Goal: Check status: Check status

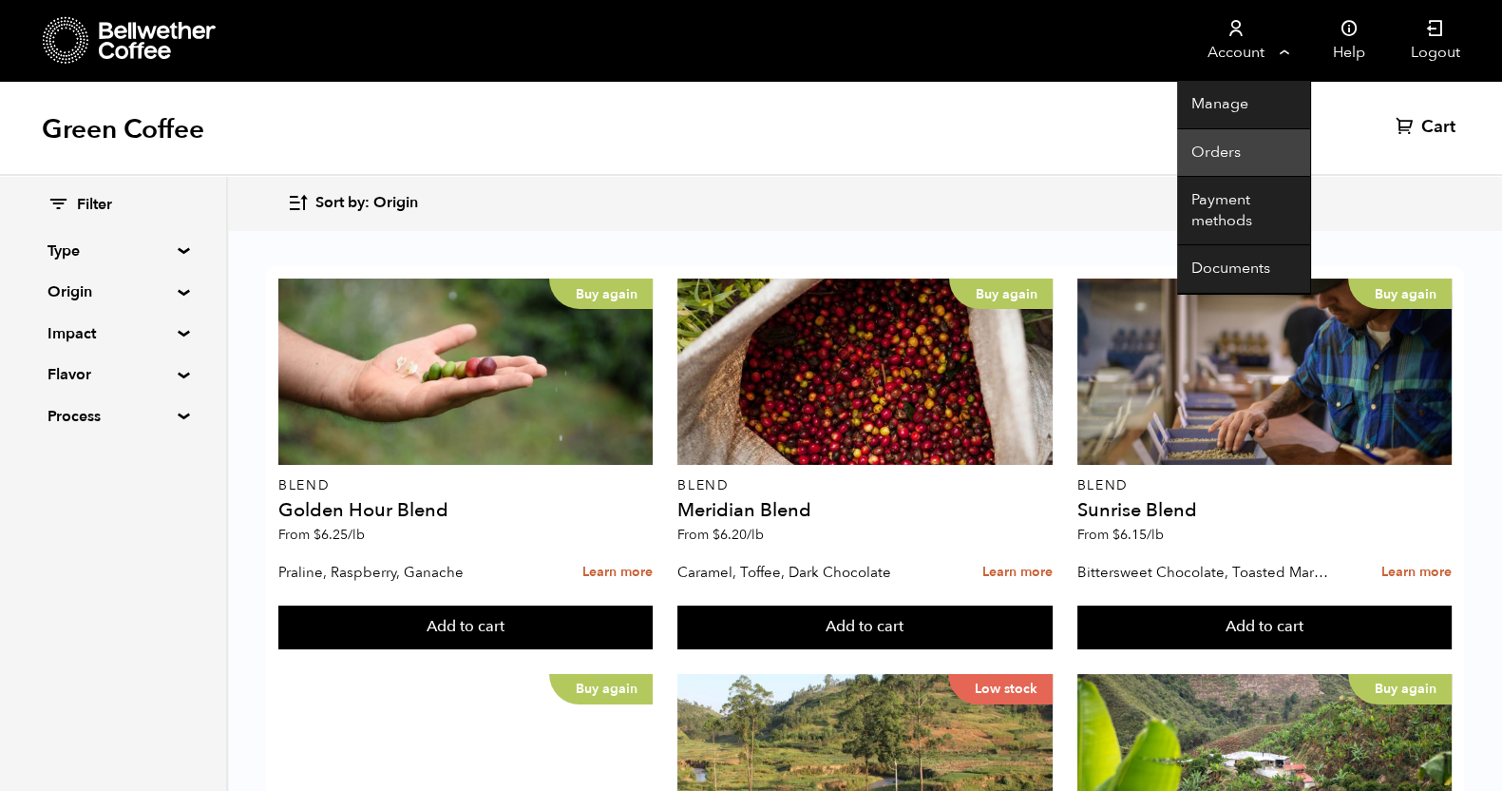
click at [1228, 154] on link "Orders" at bounding box center [1243, 153] width 133 height 48
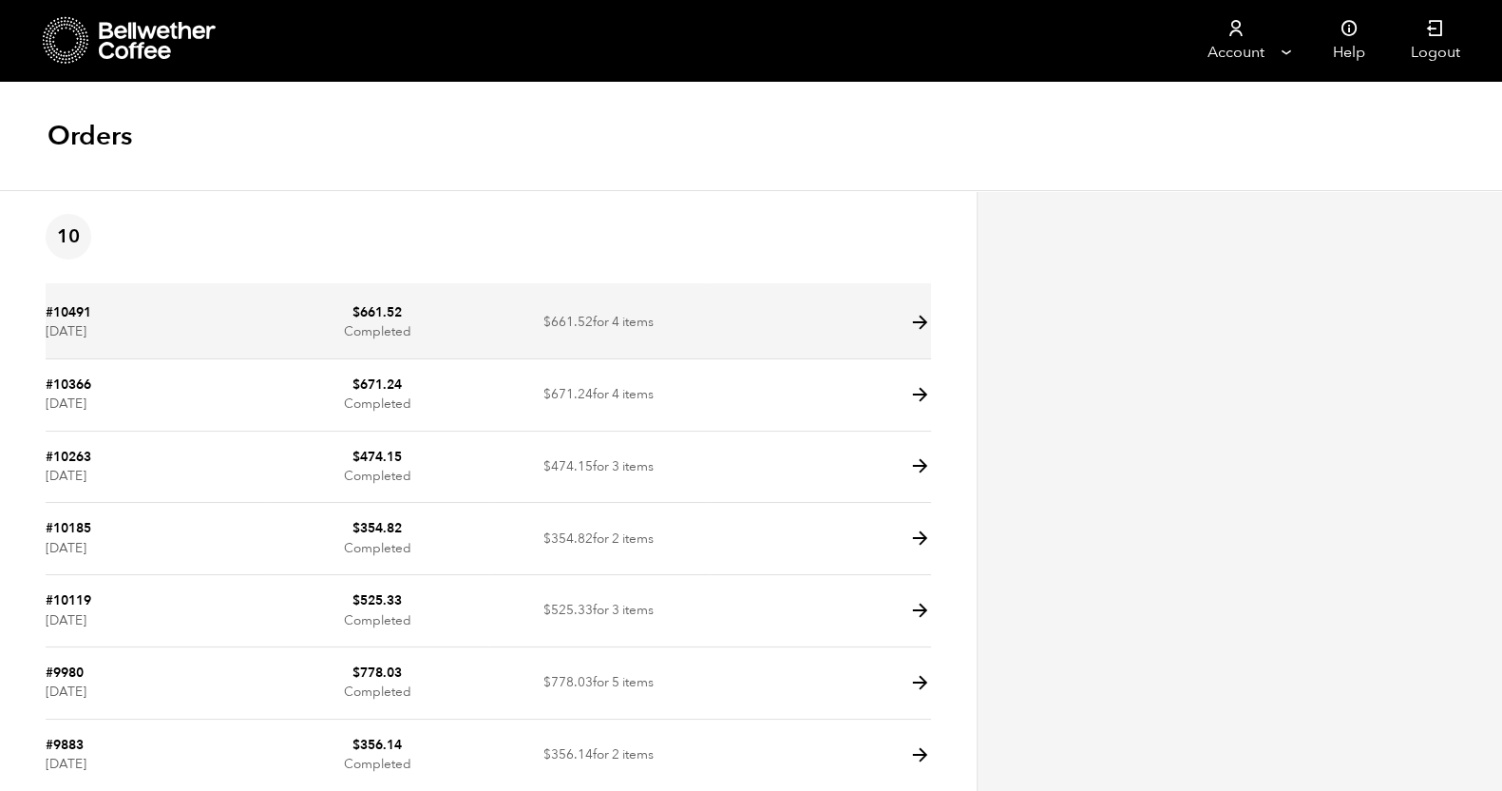
click at [917, 316] on icon at bounding box center [920, 323] width 22 height 22
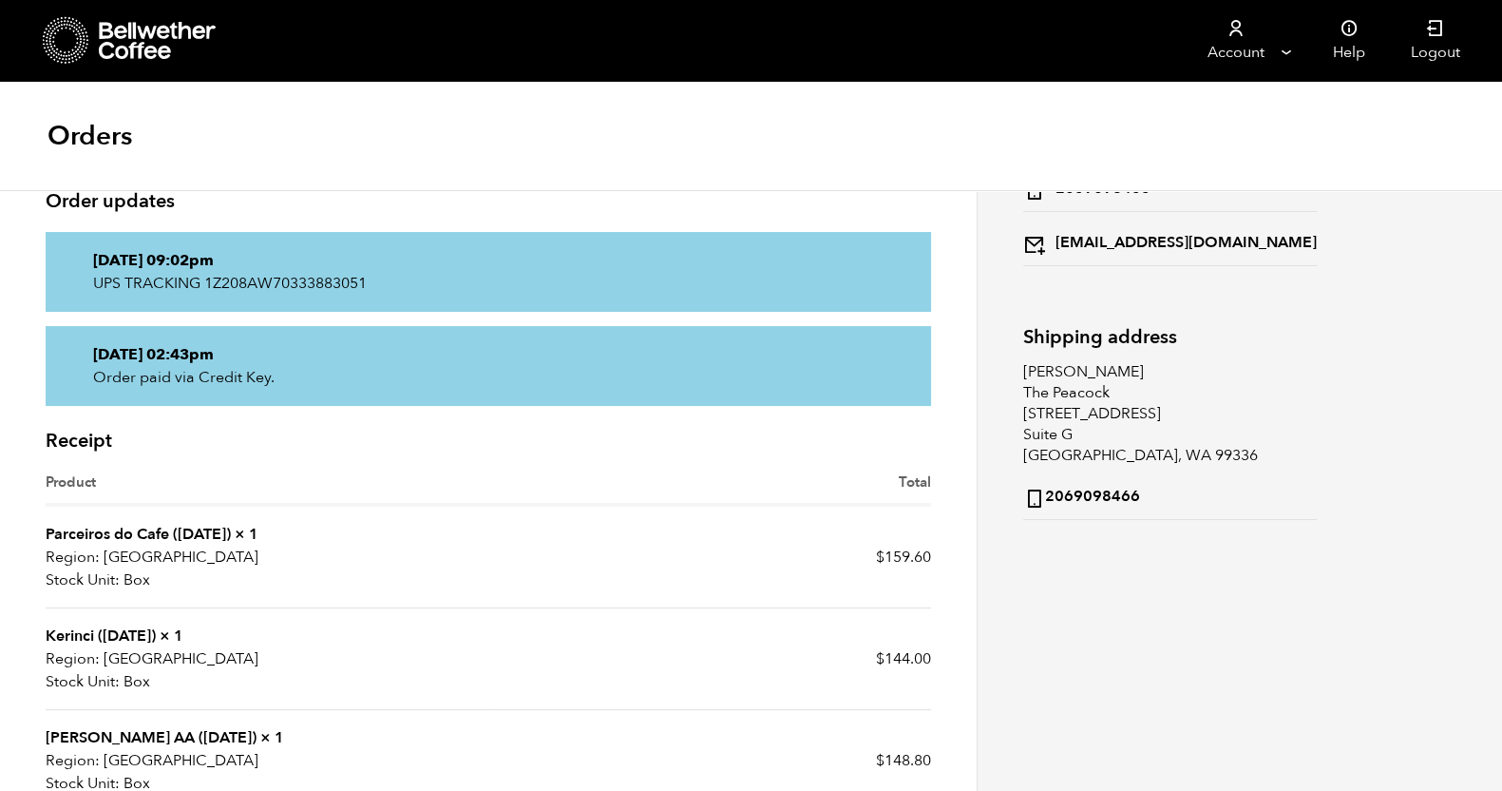
scroll to position [237, 0]
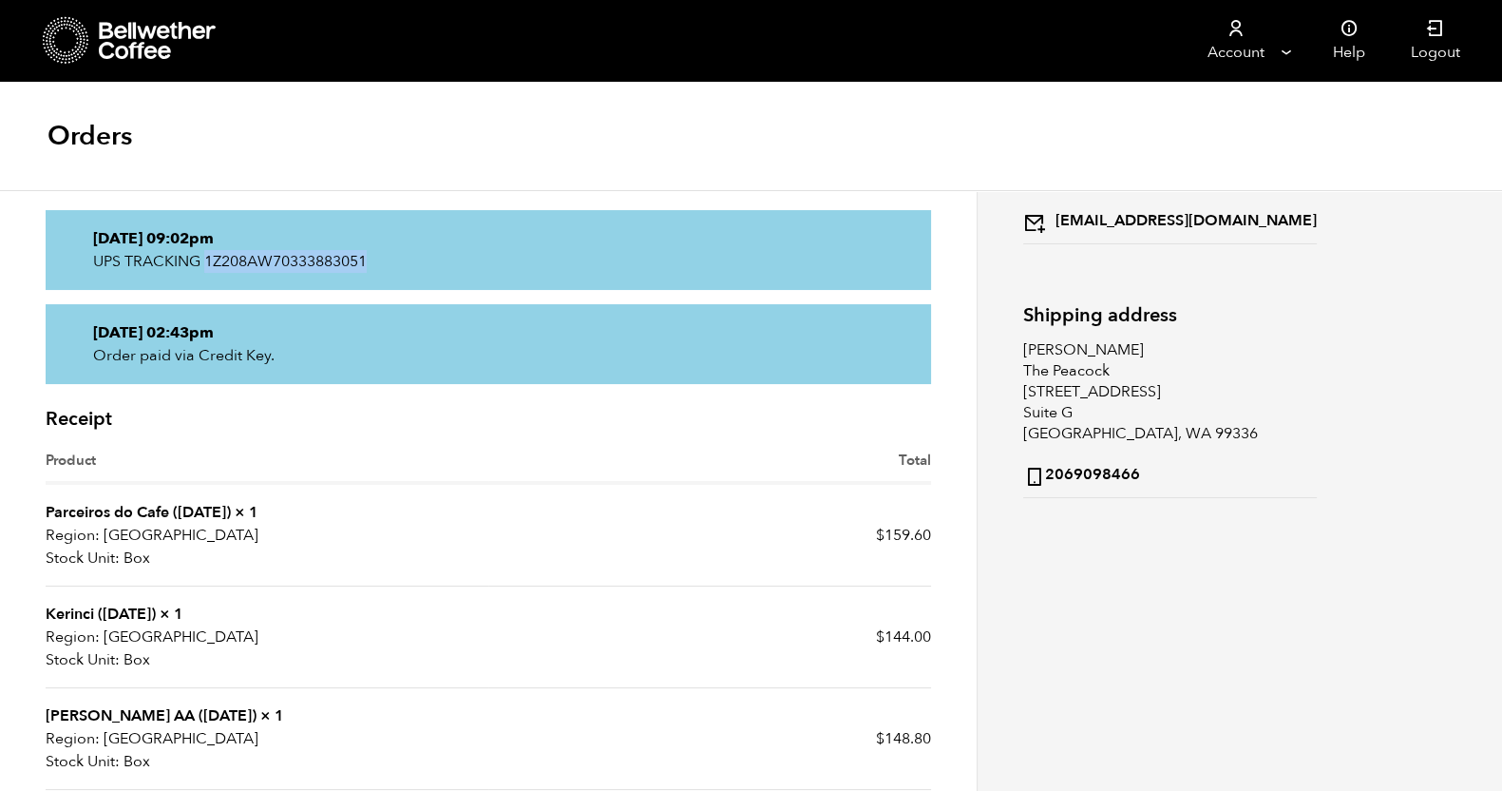
drag, startPoint x: 375, startPoint y: 259, endPoint x: 208, endPoint y: 258, distance: 167.2
click at [208, 258] on p "UPS TRACKING 1Z208AW70333883051" at bounding box center [488, 261] width 791 height 23
copy p "1Z208AW70333883051"
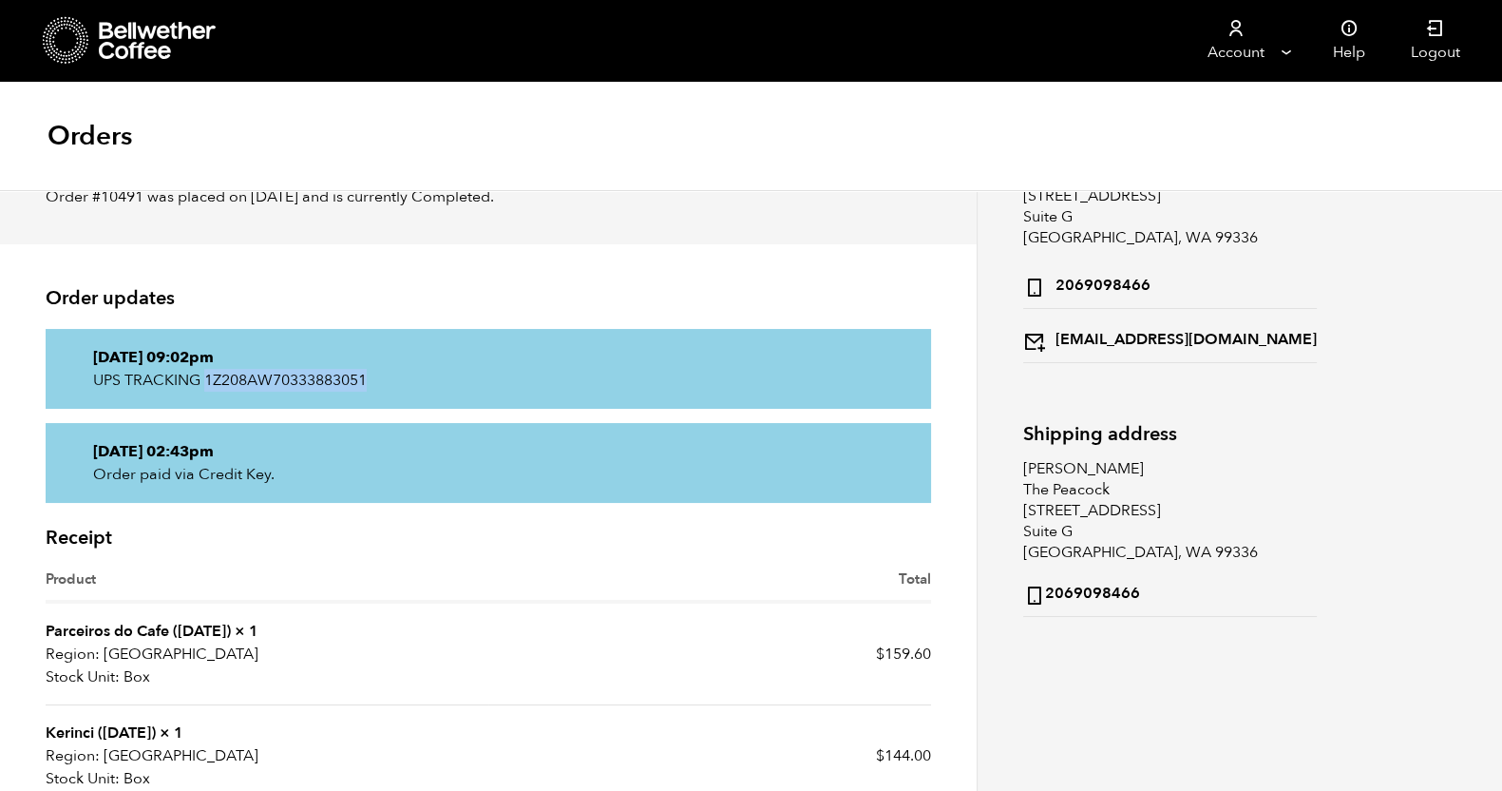
scroll to position [0, 0]
